Goal: Find specific page/section: Find specific page/section

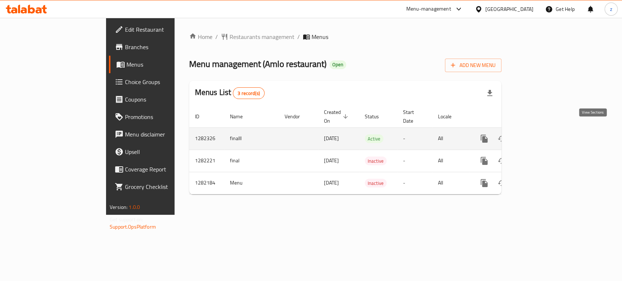
click at [540, 136] on icon "enhanced table" at bounding box center [537, 139] width 7 height 7
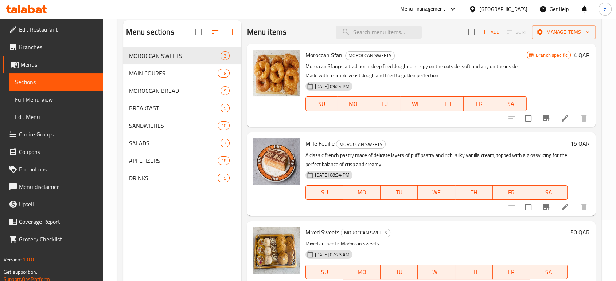
scroll to position [21, 0]
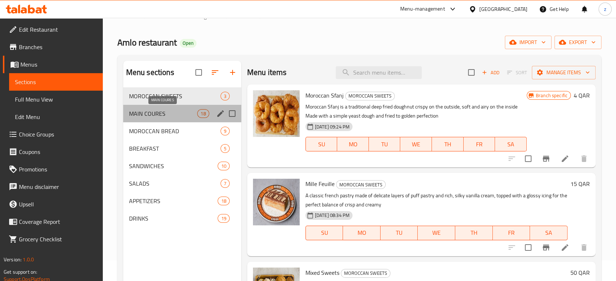
click at [143, 112] on span "MAIN COURES" at bounding box center [163, 113] width 69 height 9
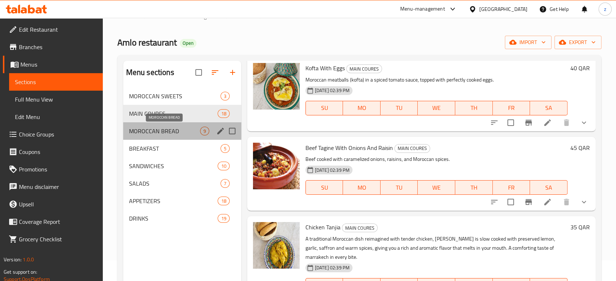
click at [184, 134] on span "MOROCCAN BREAD" at bounding box center [164, 131] width 71 height 9
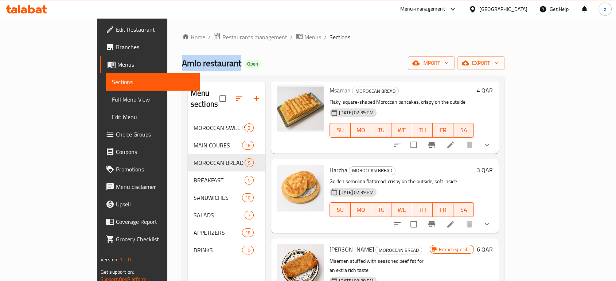
drag, startPoint x: 111, startPoint y: 62, endPoint x: 176, endPoint y: 67, distance: 65.9
click at [178, 67] on div "Home / Restaurants management / Menus / Sections Amlo restaurant Open import ex…" at bounding box center [343, 201] width 352 height 366
copy span "Amlo restaurant"
click at [222, 38] on span "Restaurants management" at bounding box center [254, 37] width 65 height 9
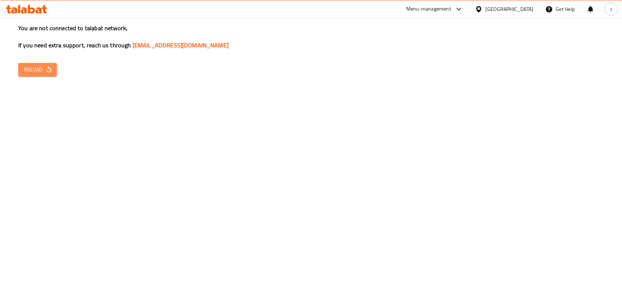
click at [35, 73] on span "Reload" at bounding box center [37, 69] width 27 height 9
click at [39, 75] on button "Reload" at bounding box center [37, 69] width 39 height 13
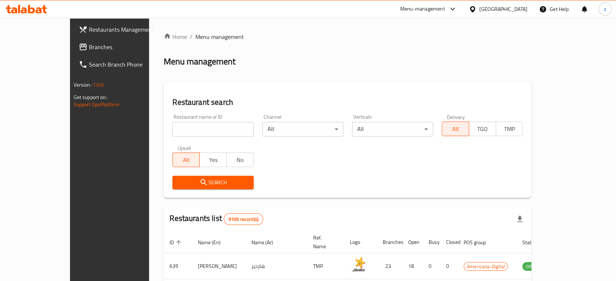
click at [178, 132] on input "search" at bounding box center [212, 129] width 81 height 15
click at [201, 183] on icon "submit" at bounding box center [204, 182] width 6 height 6
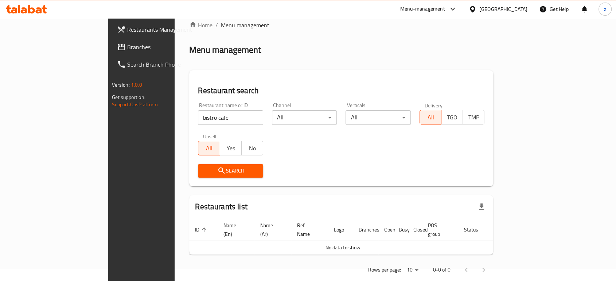
scroll to position [16, 0]
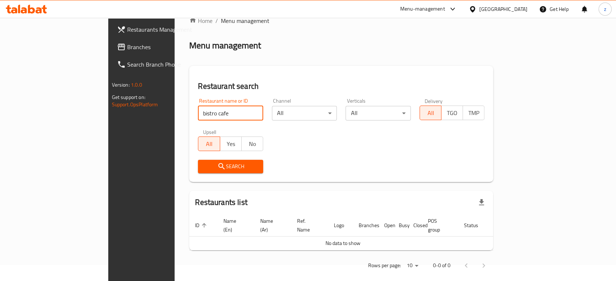
click at [214, 109] on input "bistro cafe" at bounding box center [230, 113] width 65 height 15
type input "bistro"
click button "Search" at bounding box center [230, 166] width 65 height 13
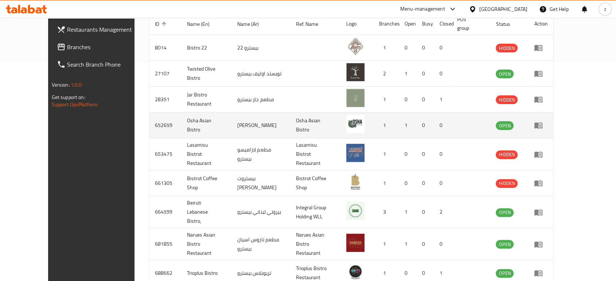
scroll to position [267, 0]
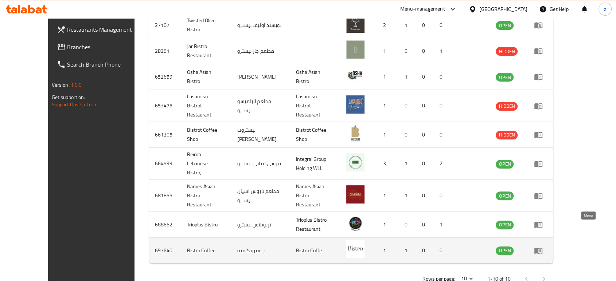
click at [543, 246] on icon "enhanced table" at bounding box center [538, 250] width 9 height 9
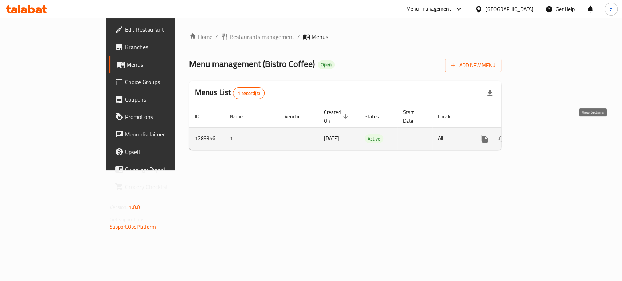
click at [541, 135] on icon "enhanced table" at bounding box center [537, 139] width 9 height 9
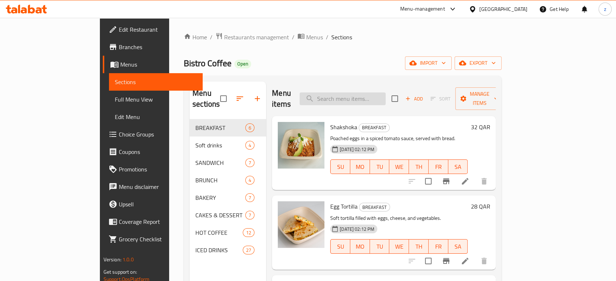
click at [372, 93] on input "search" at bounding box center [343, 99] width 86 height 13
paste input "Scrambled Egg Brioche Sandwich"
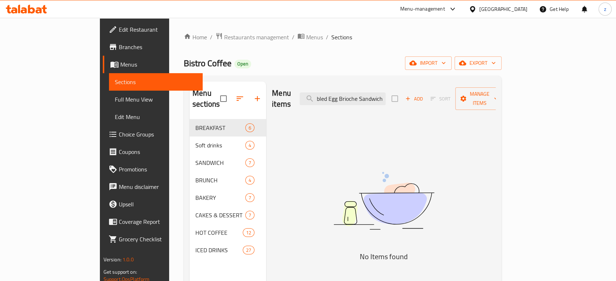
drag, startPoint x: 375, startPoint y: 92, endPoint x: 478, endPoint y: 99, distance: 103.4
click at [478, 99] on div "Menu items Scrambled Egg Brioche Sandwich Add Sort Manage items" at bounding box center [384, 99] width 224 height 35
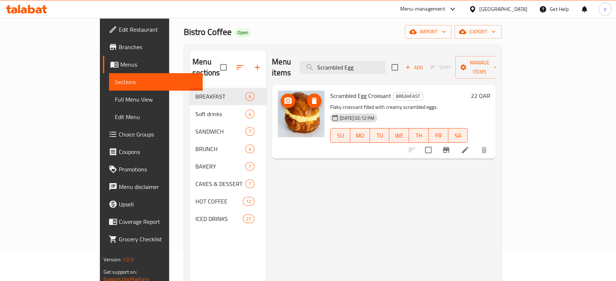
scroll to position [81, 0]
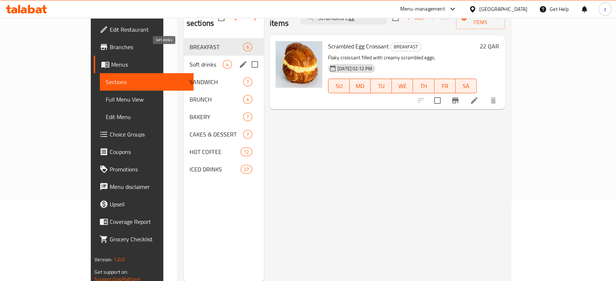
click at [190, 60] on span "Soft drinks" at bounding box center [206, 64] width 33 height 9
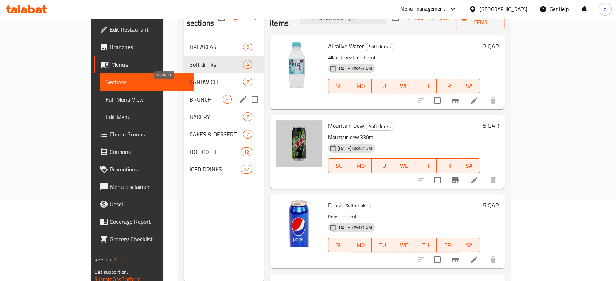
click at [190, 95] on span "BRUNCH" at bounding box center [206, 99] width 33 height 9
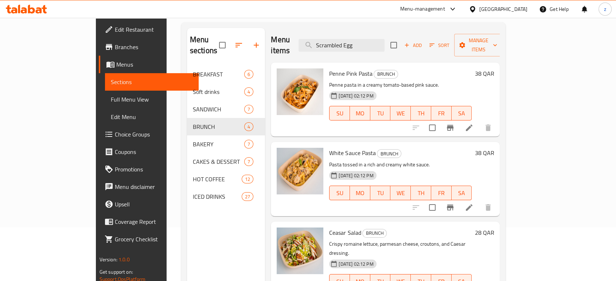
scroll to position [40, 0]
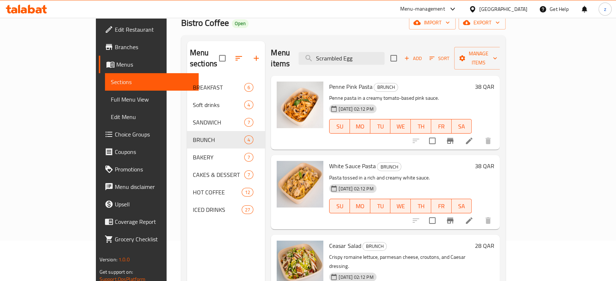
click at [326, 158] on div "White Sauce Pasta BRUNCH Pasta tossed in a rich and creamy white sauce. [DATE] …" at bounding box center [400, 192] width 148 height 68
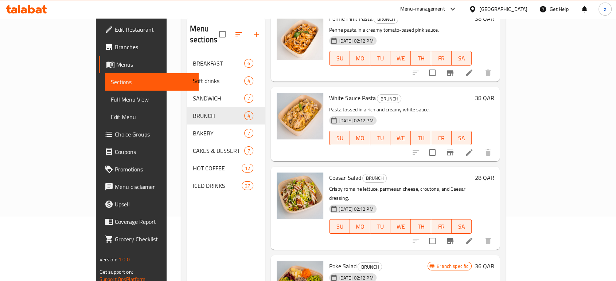
scroll to position [102, 0]
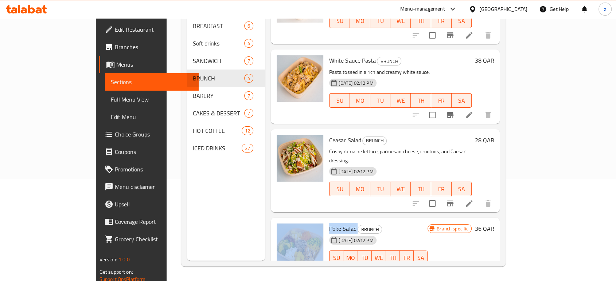
drag, startPoint x: 302, startPoint y: 206, endPoint x: 333, endPoint y: 206, distance: 31.7
click at [333, 221] on div "Poke Salad BRUNCH [DATE] 02:12 PM SU MO TU WE TH FR [PERSON_NAME] specific 36 Q…" at bounding box center [385, 250] width 223 height 58
copy div "Poke Salad"
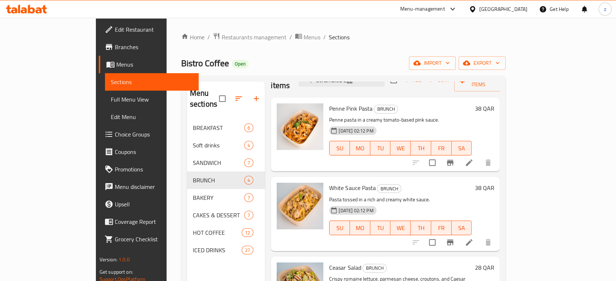
scroll to position [0, 0]
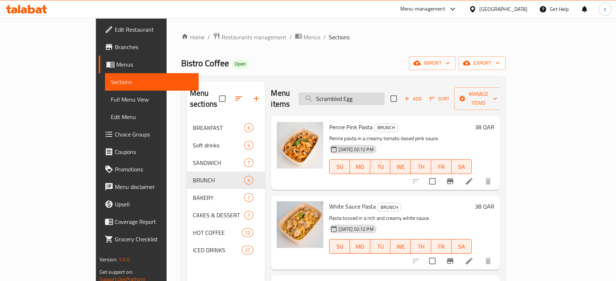
drag, startPoint x: 397, startPoint y: 93, endPoint x: 349, endPoint y: 93, distance: 47.8
click at [349, 93] on input "Scrambled Egg" at bounding box center [342, 99] width 86 height 13
paste input "Tiramisu Cake Cup"
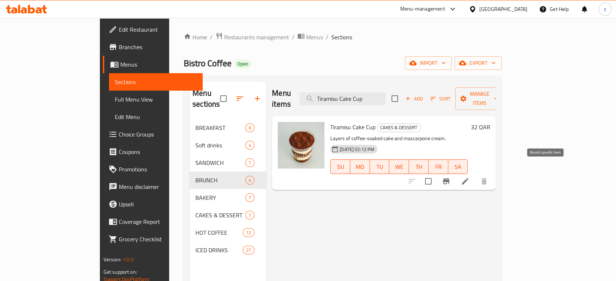
type input "Tiramisu Cake Cup"
click at [450, 179] on icon "Branch-specific-item" at bounding box center [446, 182] width 7 height 6
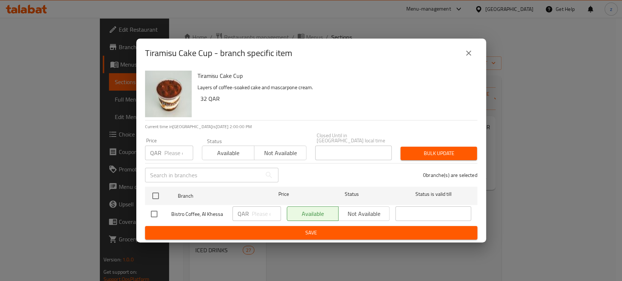
click at [466, 56] on icon "close" at bounding box center [469, 53] width 9 height 9
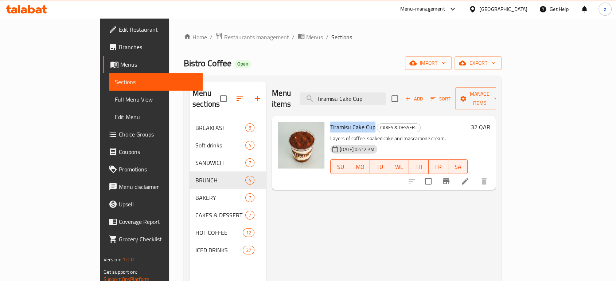
copy span "Tiramisu Cake Cup"
drag, startPoint x: 303, startPoint y: 113, endPoint x: 350, endPoint y: 113, distance: 46.7
click at [350, 119] on div "Tiramisu Cake Cup CAKES & DESSERT Layers of coffee-soaked cake and mascarpone c…" at bounding box center [398, 153] width 143 height 68
click at [224, 35] on span "Restaurants management" at bounding box center [256, 37] width 65 height 9
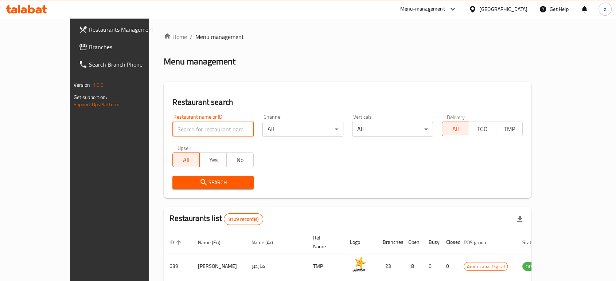
click at [190, 127] on input "search" at bounding box center [212, 129] width 81 height 15
drag, startPoint x: 180, startPoint y: 129, endPoint x: 108, endPoint y: 119, distance: 72.5
click at [149, 120] on div "Home / Menu management Menu management Restaurant search Restaurant name or ID …" at bounding box center [347, 255] width 397 height 475
paste input "Chef Waheb"
click button "Search" at bounding box center [212, 182] width 81 height 13
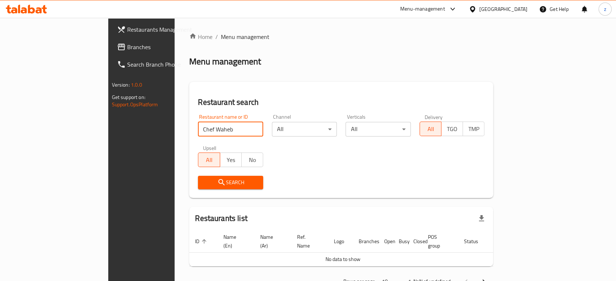
drag, startPoint x: 170, startPoint y: 131, endPoint x: 147, endPoint y: 132, distance: 23.4
click at [198, 132] on input "Chef Waheb" at bounding box center [230, 129] width 65 height 15
click at [198, 131] on input "Chef Waheb" at bounding box center [230, 129] width 65 height 15
click button "Search" at bounding box center [230, 182] width 65 height 13
click at [198, 128] on input "Chef Waheb" at bounding box center [230, 129] width 65 height 15
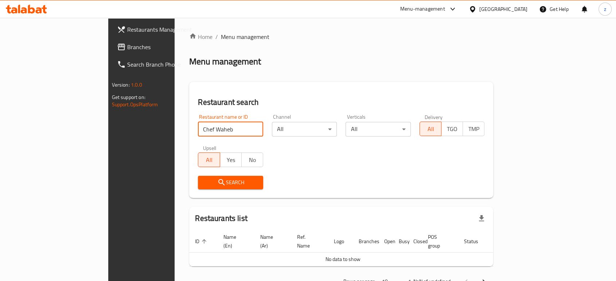
click button "Search" at bounding box center [230, 182] width 65 height 13
type input "Chef"
click button "Search" at bounding box center [230, 182] width 65 height 13
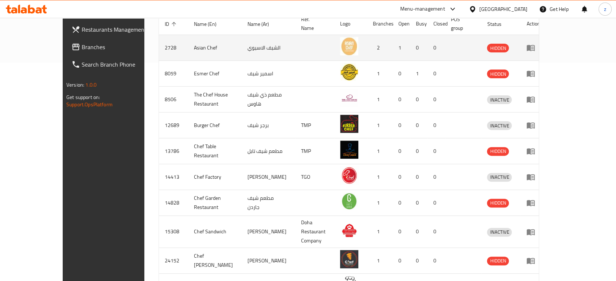
scroll to position [259, 0]
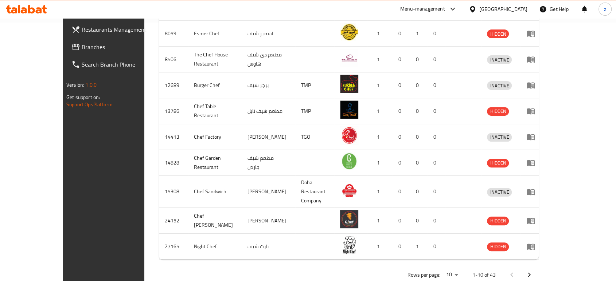
click at [534, 271] on icon "Next page" at bounding box center [529, 275] width 9 height 9
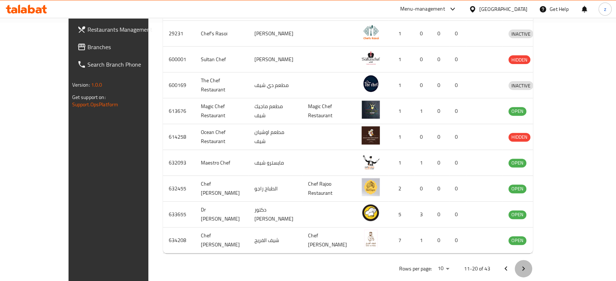
click at [528, 265] on icon "Next page" at bounding box center [523, 269] width 9 height 9
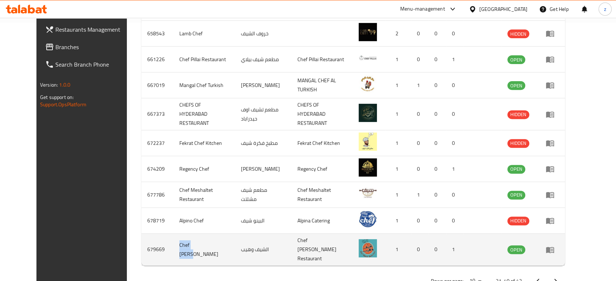
copy td "Chef [PERSON_NAME]"
drag, startPoint x: 162, startPoint y: 238, endPoint x: 155, endPoint y: 238, distance: 6.9
click at [174, 238] on td "Chef [PERSON_NAME]" at bounding box center [204, 250] width 61 height 32
click at [565, 238] on td "enhanced table" at bounding box center [552, 250] width 25 height 32
click at [554, 247] on icon "enhanced table" at bounding box center [550, 250] width 8 height 6
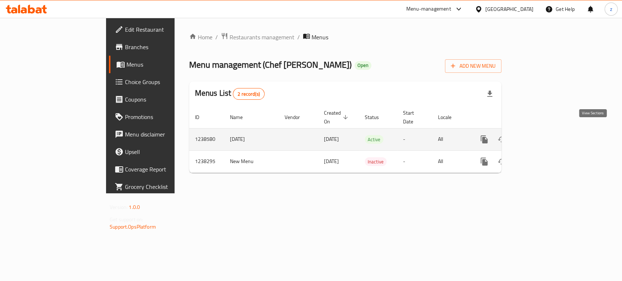
click at [541, 135] on icon "enhanced table" at bounding box center [537, 139] width 9 height 9
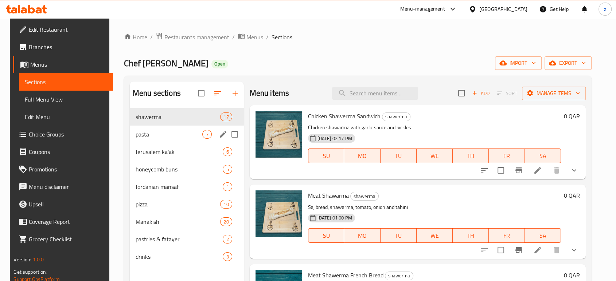
click at [151, 139] on span "pasta" at bounding box center [169, 134] width 67 height 9
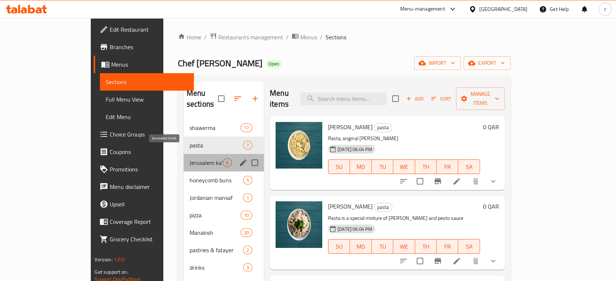
click at [190, 159] on span "Jerusalem ka'ak" at bounding box center [206, 163] width 33 height 9
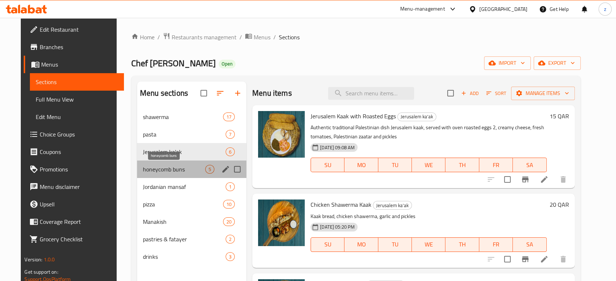
click at [153, 168] on span "honeycomb buns" at bounding box center [174, 169] width 62 height 9
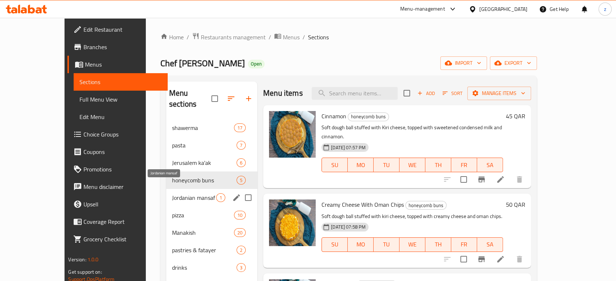
click at [172, 194] on span "Jordanian mansaf" at bounding box center [194, 198] width 44 height 9
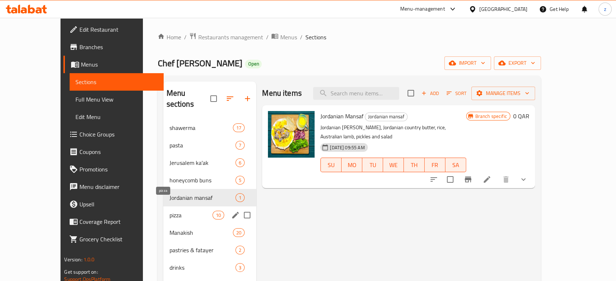
click at [169, 211] on span "pizza" at bounding box center [190, 215] width 43 height 9
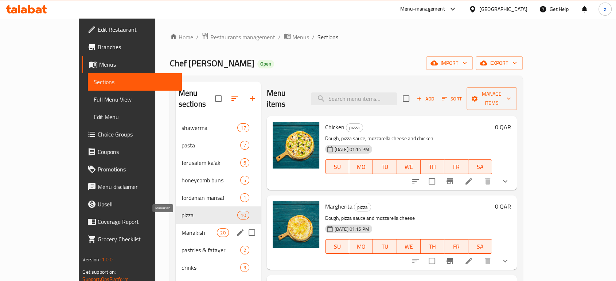
click at [182, 229] on span "Manakish" at bounding box center [200, 233] width 36 height 9
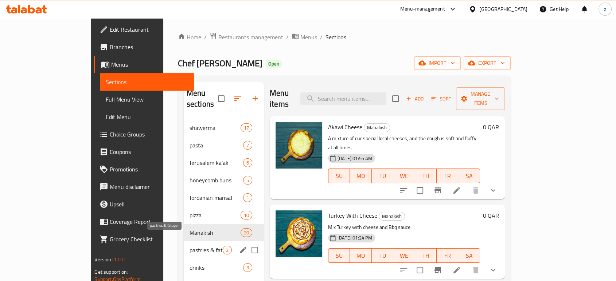
click at [190, 246] on span "pastries & fatayer" at bounding box center [206, 250] width 33 height 9
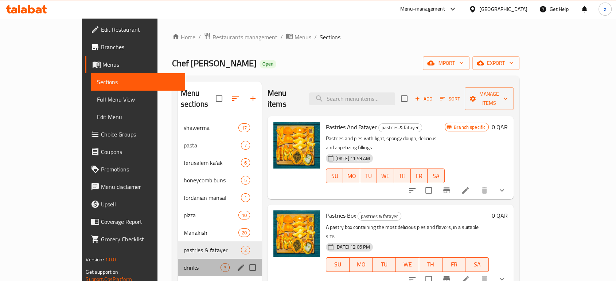
click at [178, 261] on div "drinks 3" at bounding box center [220, 268] width 84 height 18
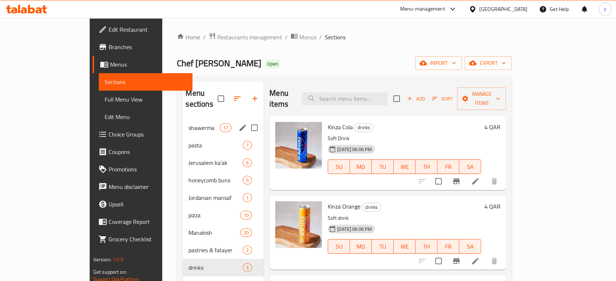
drag, startPoint x: 167, startPoint y: 112, endPoint x: 164, endPoint y: 114, distance: 4.4
click at [183, 119] on div "shawerma 17" at bounding box center [223, 128] width 81 height 18
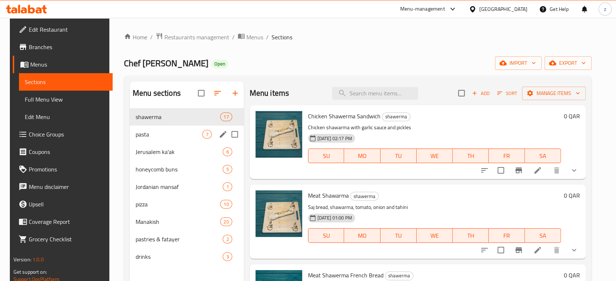
click at [157, 129] on div "pasta 7" at bounding box center [187, 135] width 114 height 18
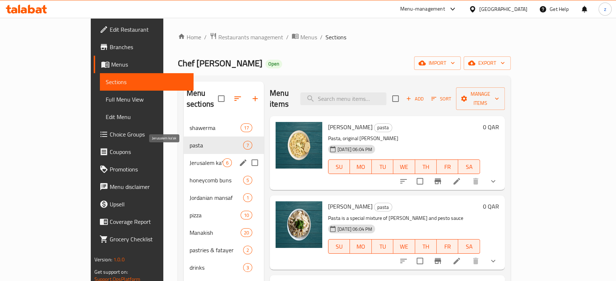
click at [190, 159] on span "Jerusalem ka'ak" at bounding box center [206, 163] width 33 height 9
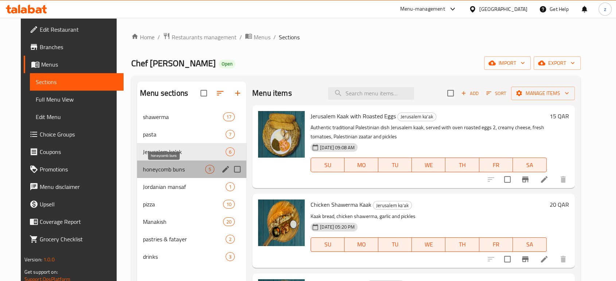
click at [158, 167] on span "honeycomb buns" at bounding box center [174, 169] width 62 height 9
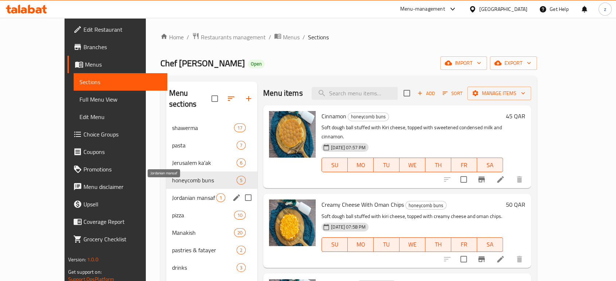
click at [172, 194] on span "Jordanian mansaf" at bounding box center [194, 198] width 44 height 9
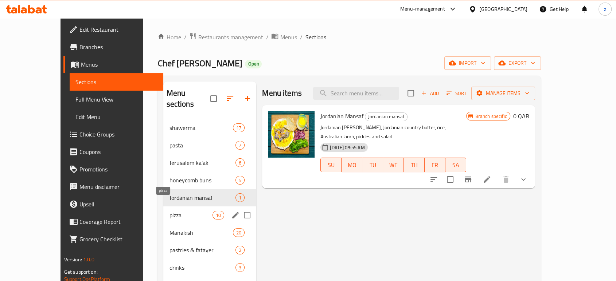
click at [169, 211] on span "pizza" at bounding box center [190, 215] width 43 height 9
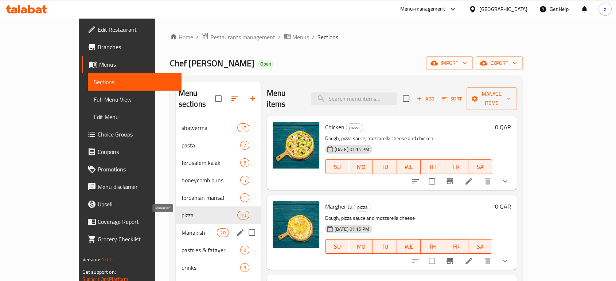
click at [182, 229] on span "Manakish" at bounding box center [200, 233] width 36 height 9
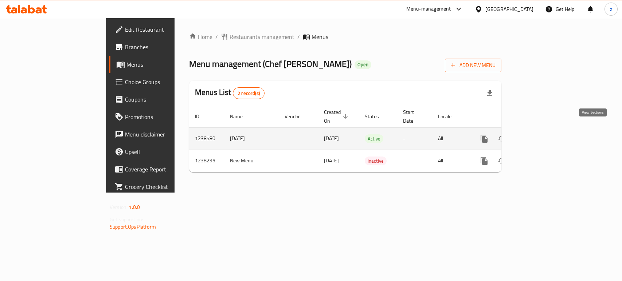
click at [546, 131] on link "enhanced table" at bounding box center [537, 139] width 18 height 18
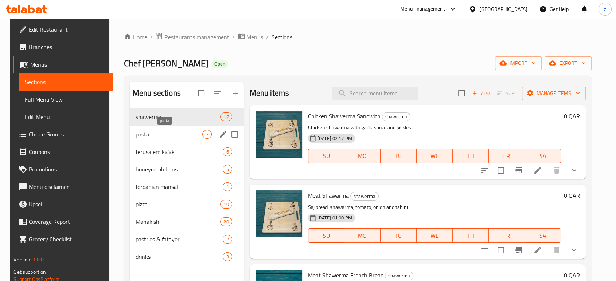
click at [175, 129] on div "pasta 7" at bounding box center [187, 135] width 114 height 18
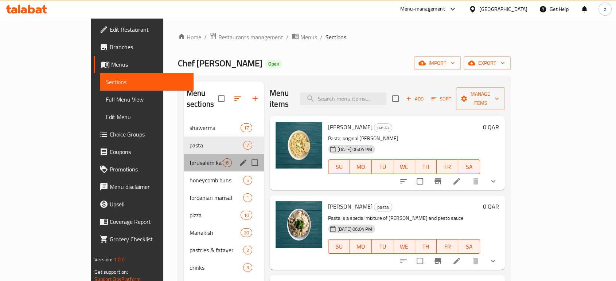
click at [184, 154] on div "Jerusalem ka'ak 6" at bounding box center [224, 163] width 80 height 18
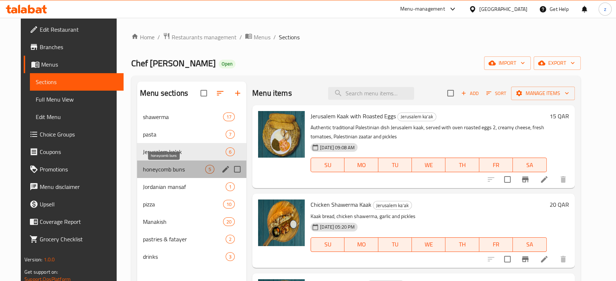
click at [157, 165] on span "honeycomb buns" at bounding box center [174, 169] width 62 height 9
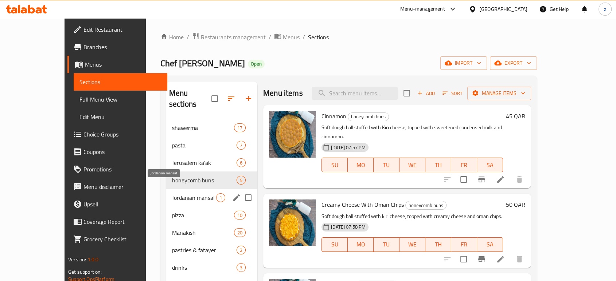
click at [172, 194] on span "Jordanian mansaf" at bounding box center [194, 198] width 44 height 9
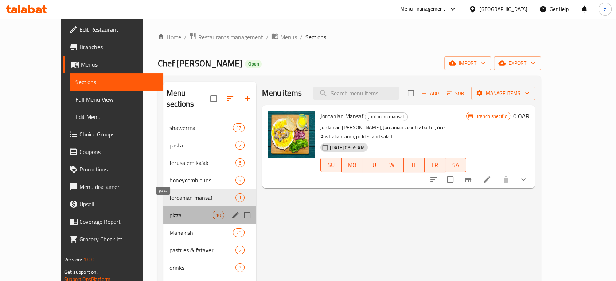
click at [169, 211] on span "pizza" at bounding box center [190, 215] width 43 height 9
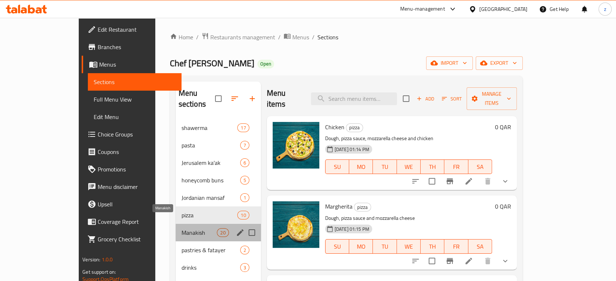
click at [182, 229] on span "Manakish" at bounding box center [200, 233] width 36 height 9
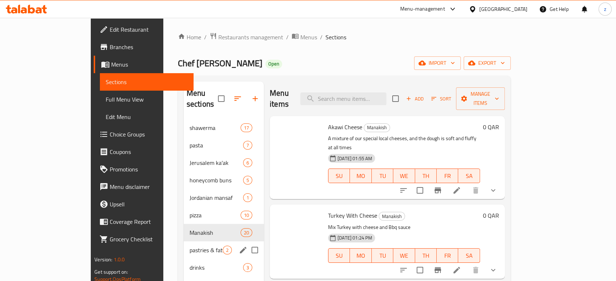
click at [190, 246] on span "pastries & fatayer" at bounding box center [206, 250] width 33 height 9
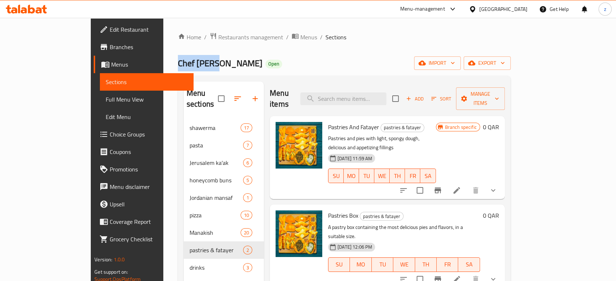
drag, startPoint x: 126, startPoint y: 59, endPoint x: 159, endPoint y: 58, distance: 33.6
click at [163, 58] on div "Home / Restaurants management / Menus / Sections Chef Wahib Open import export …" at bounding box center [344, 201] width 362 height 366
copy span "Chef [PERSON_NAME]"
click at [218, 36] on span "Restaurants management" at bounding box center [250, 37] width 65 height 9
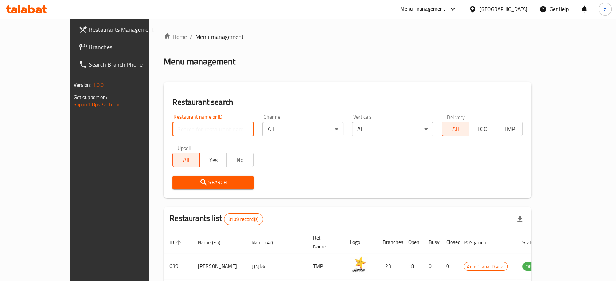
drag, startPoint x: 163, startPoint y: 128, endPoint x: 169, endPoint y: 126, distance: 6.4
click at [172, 128] on input "search" at bounding box center [212, 129] width 81 height 15
drag, startPoint x: 193, startPoint y: 132, endPoint x: 125, endPoint y: 126, distance: 68.1
click at [172, 126] on input "Dokani Restaurant" at bounding box center [212, 129] width 81 height 15
click button "Search" at bounding box center [212, 182] width 81 height 13
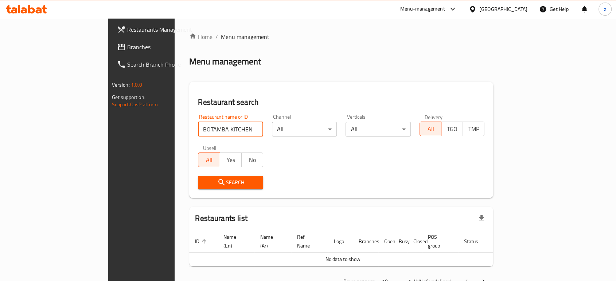
drag, startPoint x: 194, startPoint y: 131, endPoint x: 158, endPoint y: 128, distance: 36.2
click at [198, 128] on input "BOTAMBA KITCHEN" at bounding box center [230, 129] width 65 height 15
click button "Search" at bounding box center [230, 182] width 65 height 13
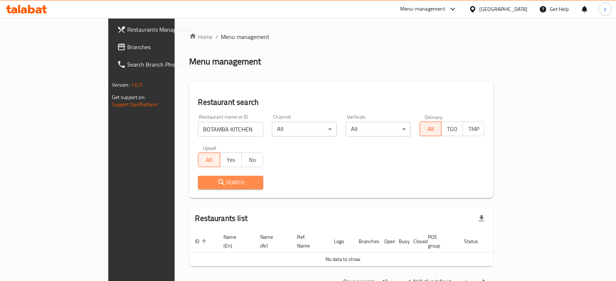
click at [198, 188] on button "Search" at bounding box center [230, 182] width 65 height 13
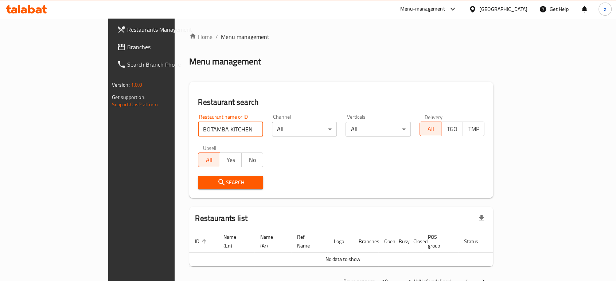
drag, startPoint x: 188, startPoint y: 130, endPoint x: 158, endPoint y: 131, distance: 30.6
click at [198, 131] on input "BOTAMBA KITCHEN" at bounding box center [230, 129] width 65 height 15
click button "Search" at bounding box center [230, 182] width 65 height 13
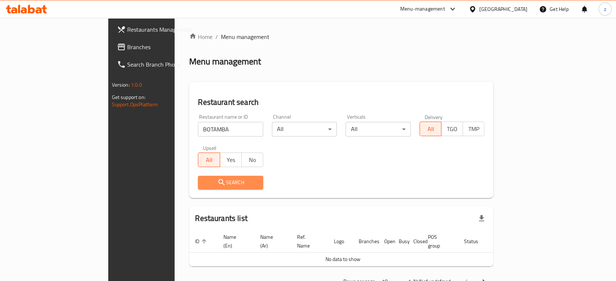
click at [204, 183] on span "Search" at bounding box center [231, 182] width 54 height 9
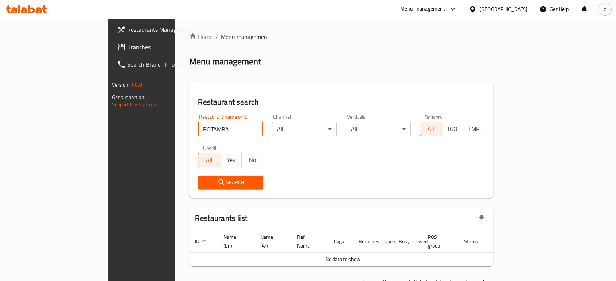
click at [198, 131] on input "BOTAMBA" at bounding box center [230, 129] width 65 height 15
paste input "Chef [PERSON_NAME]"
type input "Chef [PERSON_NAME]"
click at [198, 130] on input "Chef [PERSON_NAME]" at bounding box center [230, 129] width 65 height 15
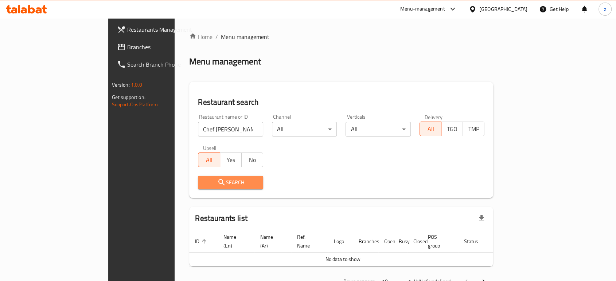
click at [204, 184] on span "Search" at bounding box center [231, 182] width 54 height 9
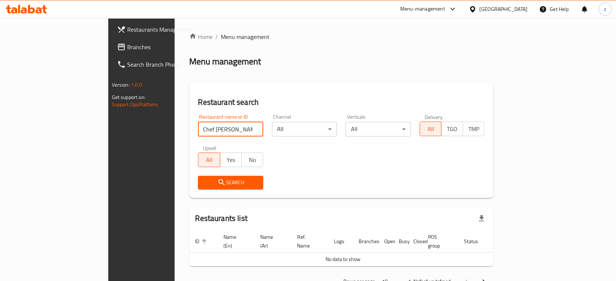
click at [198, 134] on input "Chef [PERSON_NAME]" at bounding box center [230, 129] width 65 height 15
click at [204, 180] on span "Search" at bounding box center [231, 182] width 54 height 9
click at [217, 180] on icon "submit" at bounding box center [221, 182] width 9 height 9
drag, startPoint x: 147, startPoint y: 129, endPoint x: 96, endPoint y: 129, distance: 51.0
click at [108, 129] on div "Restaurants Management Branches Search Branch Phone Version: 1.0.0 Get support …" at bounding box center [308, 162] width 400 height 288
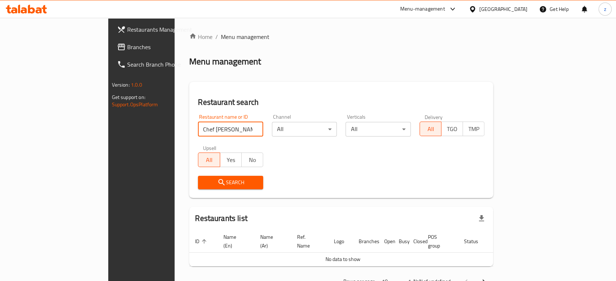
click at [222, 129] on input "Chef [PERSON_NAME]" at bounding box center [230, 129] width 65 height 15
click at [231, 132] on input "Chef [PERSON_NAME]" at bounding box center [230, 129] width 65 height 15
click at [225, 125] on input "Chef [PERSON_NAME]" at bounding box center [230, 129] width 65 height 15
click at [228, 129] on input "Chef [PERSON_NAME]" at bounding box center [230, 129] width 65 height 15
click at [228, 129] on input "search" at bounding box center [230, 129] width 65 height 15
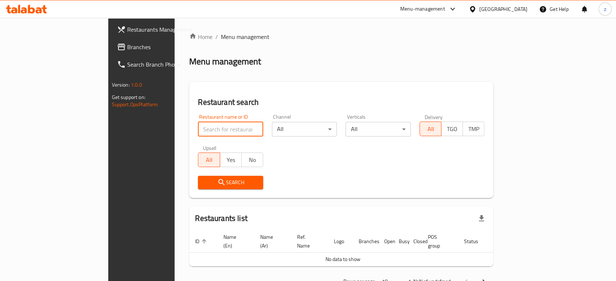
click at [210, 133] on input "search" at bounding box center [230, 129] width 65 height 15
click at [210, 132] on input "search" at bounding box center [230, 129] width 65 height 15
paste input "Chef [PERSON_NAME]"
click at [204, 183] on span "Search" at bounding box center [231, 182] width 54 height 9
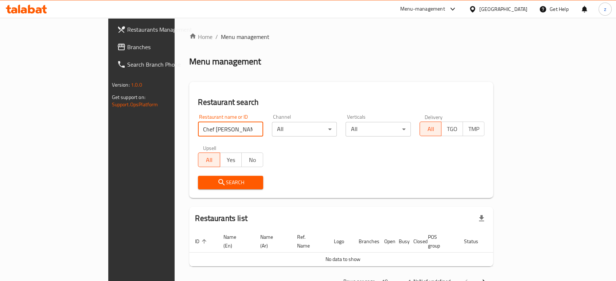
click at [198, 131] on input "Chef [PERSON_NAME]" at bounding box center [230, 129] width 65 height 15
type input "Chef Wahi"
click button "Search" at bounding box center [230, 182] width 65 height 13
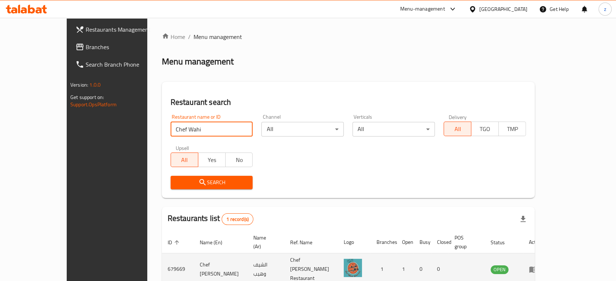
click at [537, 267] on icon "enhanced table" at bounding box center [533, 270] width 8 height 6
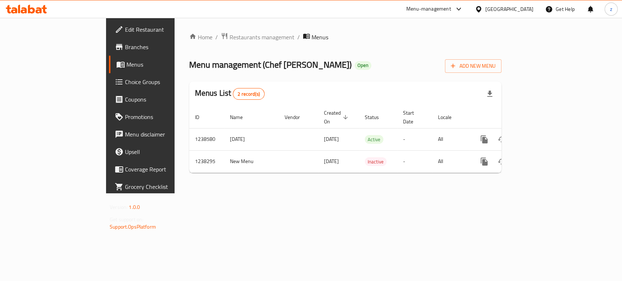
click at [125, 49] on span "Branches" at bounding box center [164, 47] width 79 height 9
